Goal: Navigation & Orientation: Find specific page/section

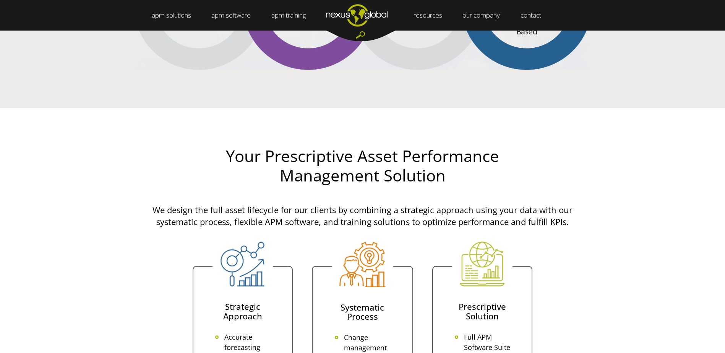
scroll to position [1490, 0]
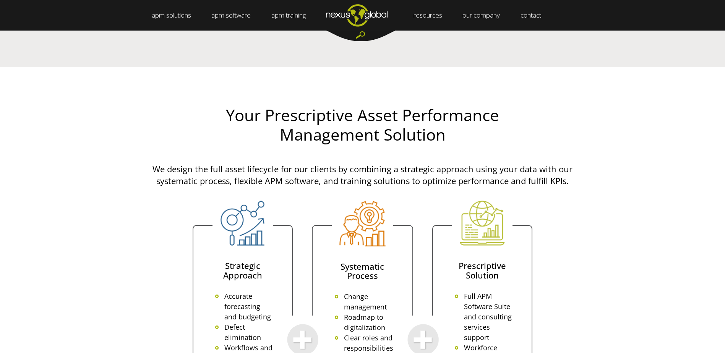
click at [375, 15] on img "Navigation Menu" at bounding box center [356, 15] width 82 height 30
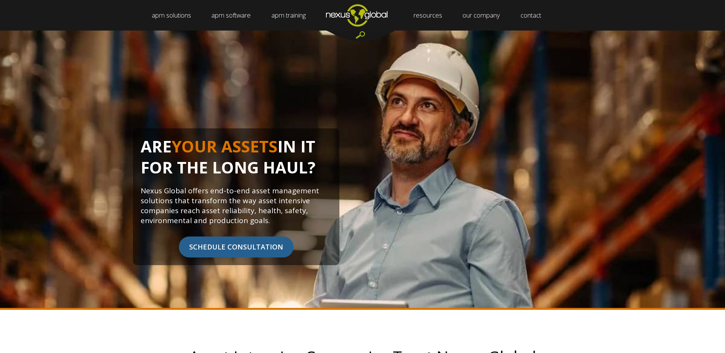
click at [356, 20] on img "Navigation Menu" at bounding box center [356, 15] width 82 height 30
